Goal: Entertainment & Leisure: Browse casually

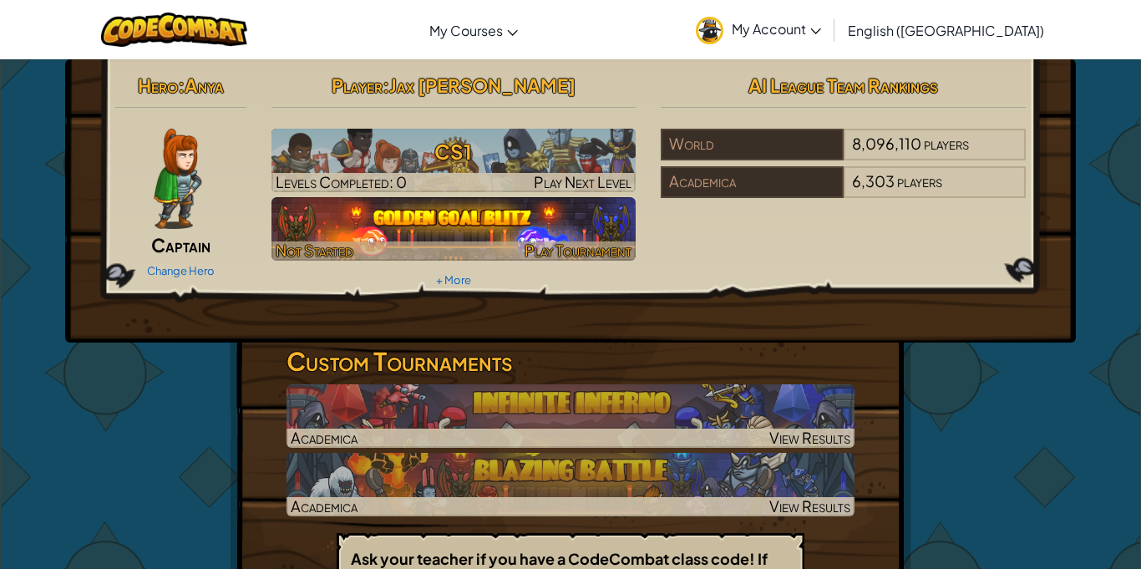
click at [468, 223] on img at bounding box center [454, 228] width 365 height 63
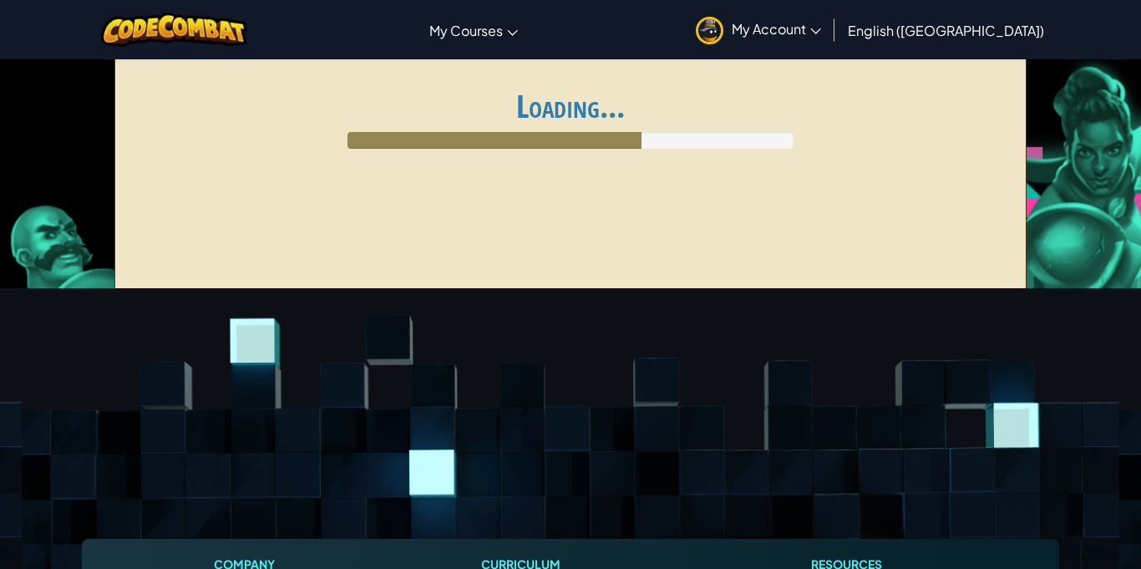
click at [468, 223] on div "Global AI League ends at [DATE] 1:59 AM Register for AI League Ladder My Matche…" at bounding box center [570, 179] width 913 height 251
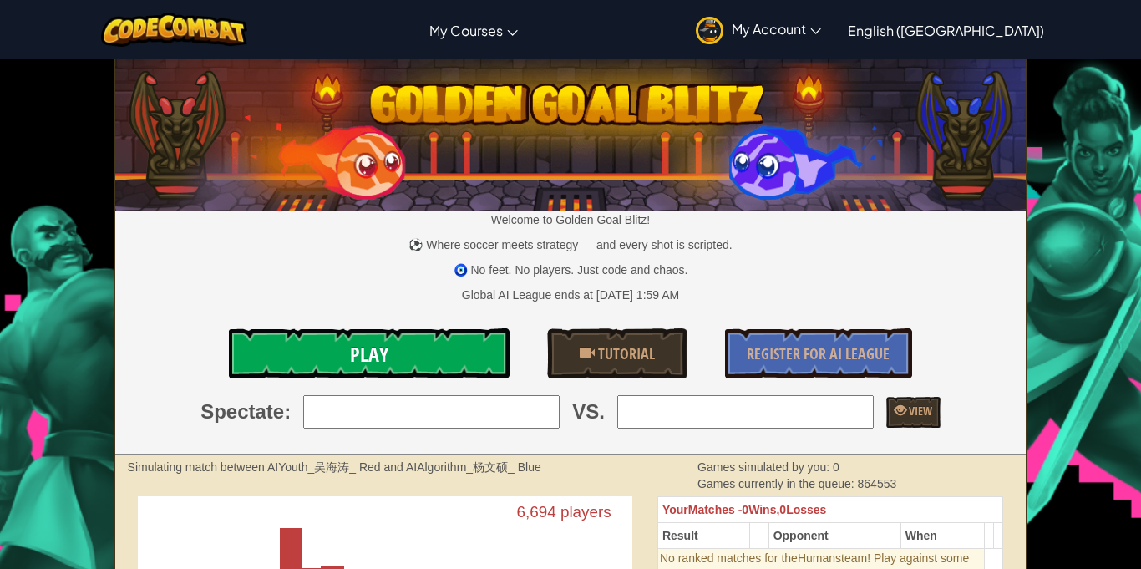
click at [481, 356] on link "Play" at bounding box center [369, 353] width 281 height 50
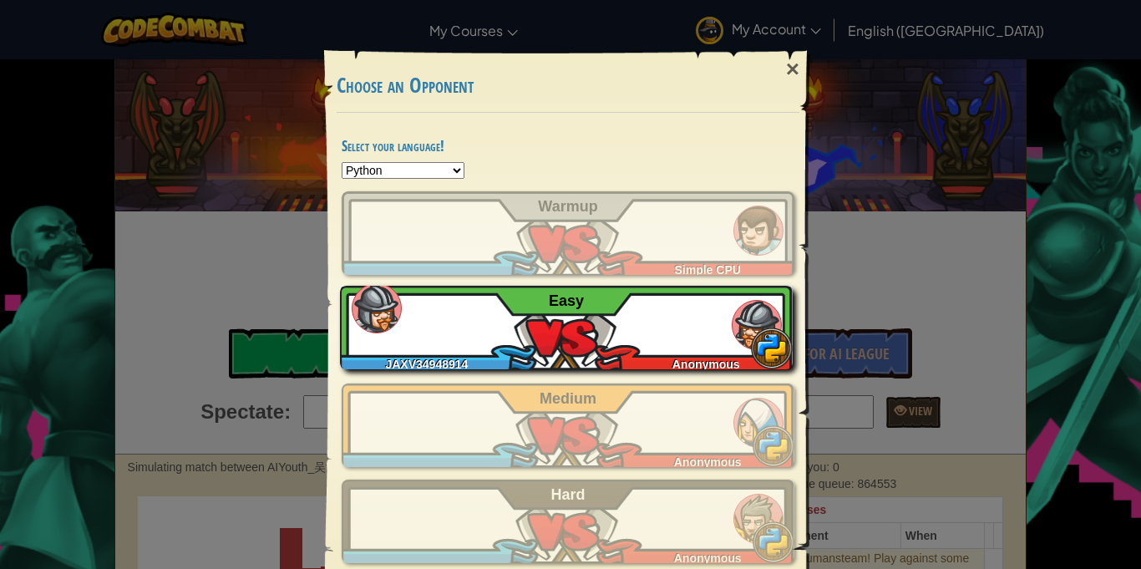
click at [547, 318] on div "JAXV34948914 Anonymous Easy" at bounding box center [566, 328] width 453 height 84
